Goal: Navigation & Orientation: Find specific page/section

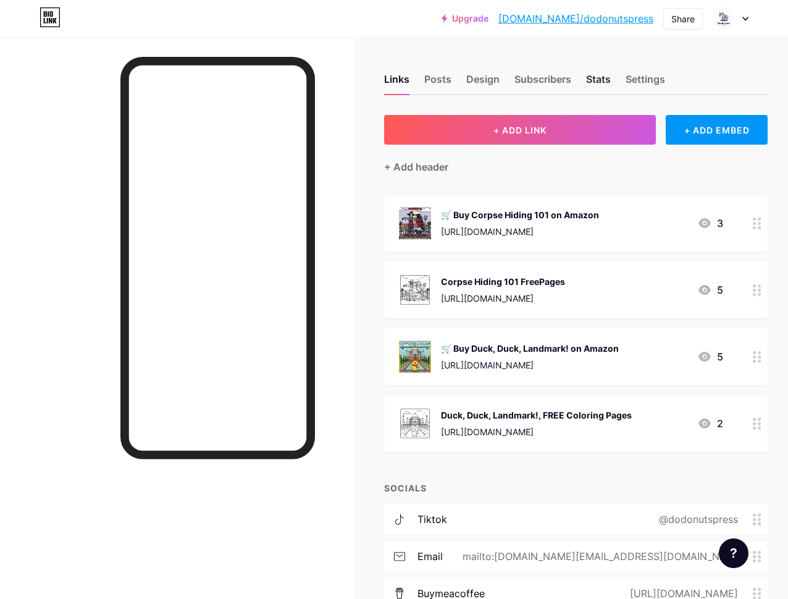
click at [602, 76] on div "Stats" at bounding box center [598, 83] width 25 height 22
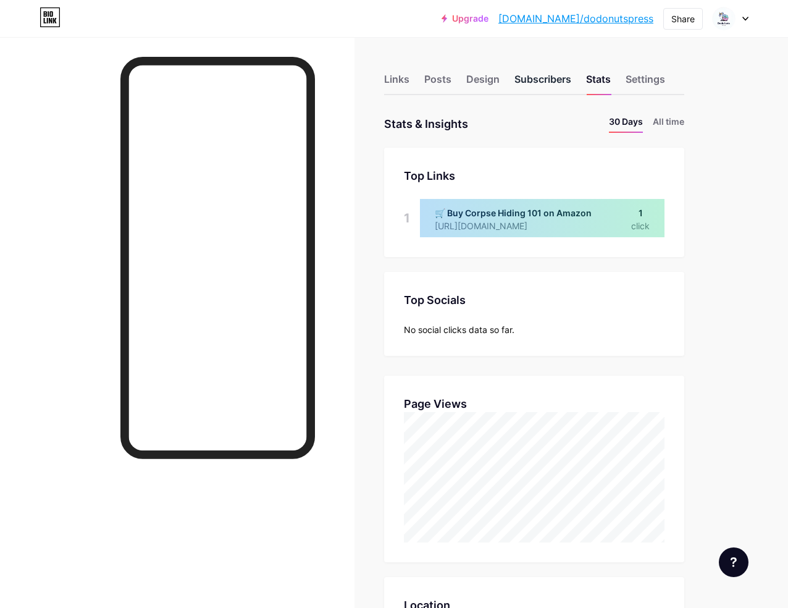
click at [561, 85] on div "Subscribers" at bounding box center [543, 83] width 57 height 22
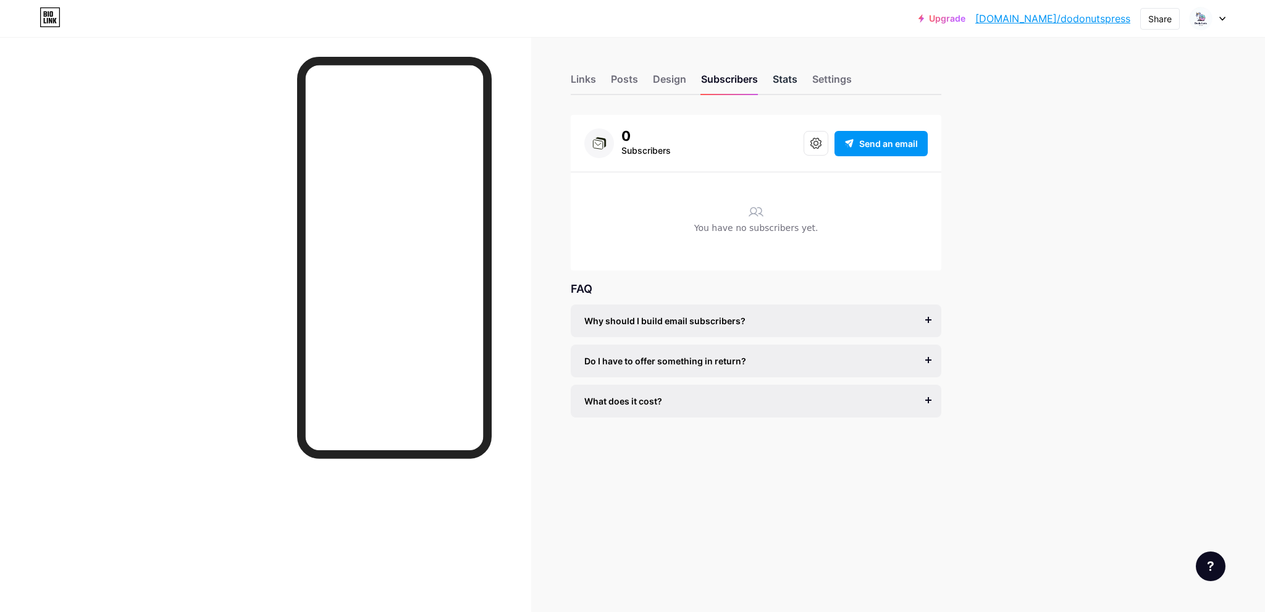
click at [791, 72] on div "Stats" at bounding box center [785, 83] width 25 height 22
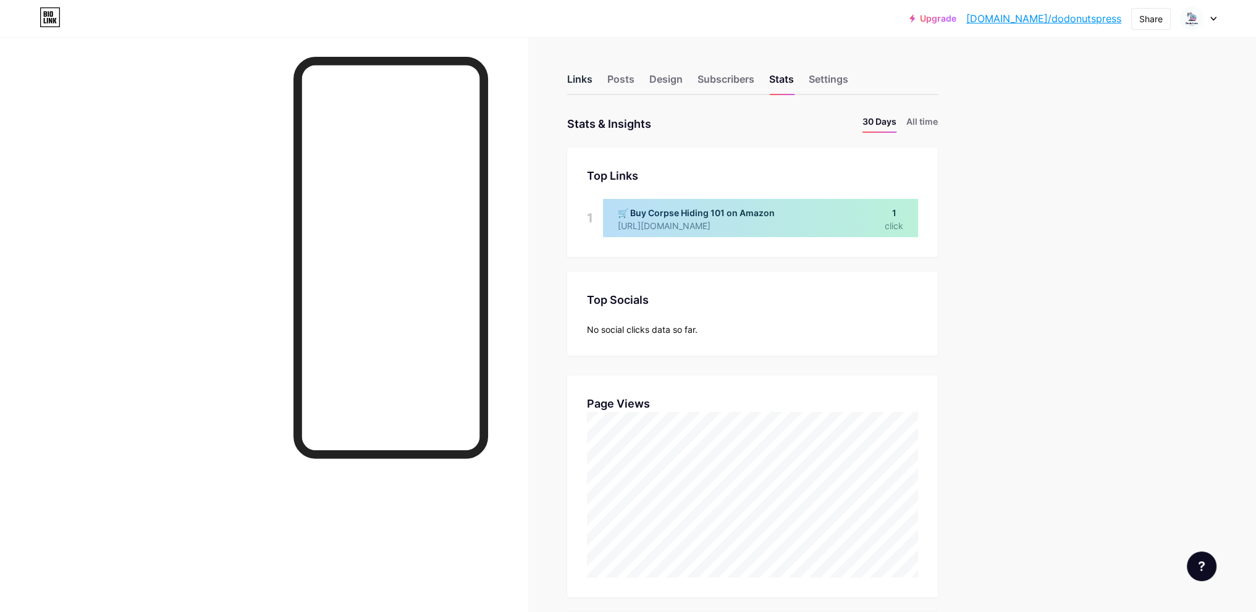
click at [582, 85] on div "Links" at bounding box center [579, 83] width 25 height 22
